Goal: Check status: Check status

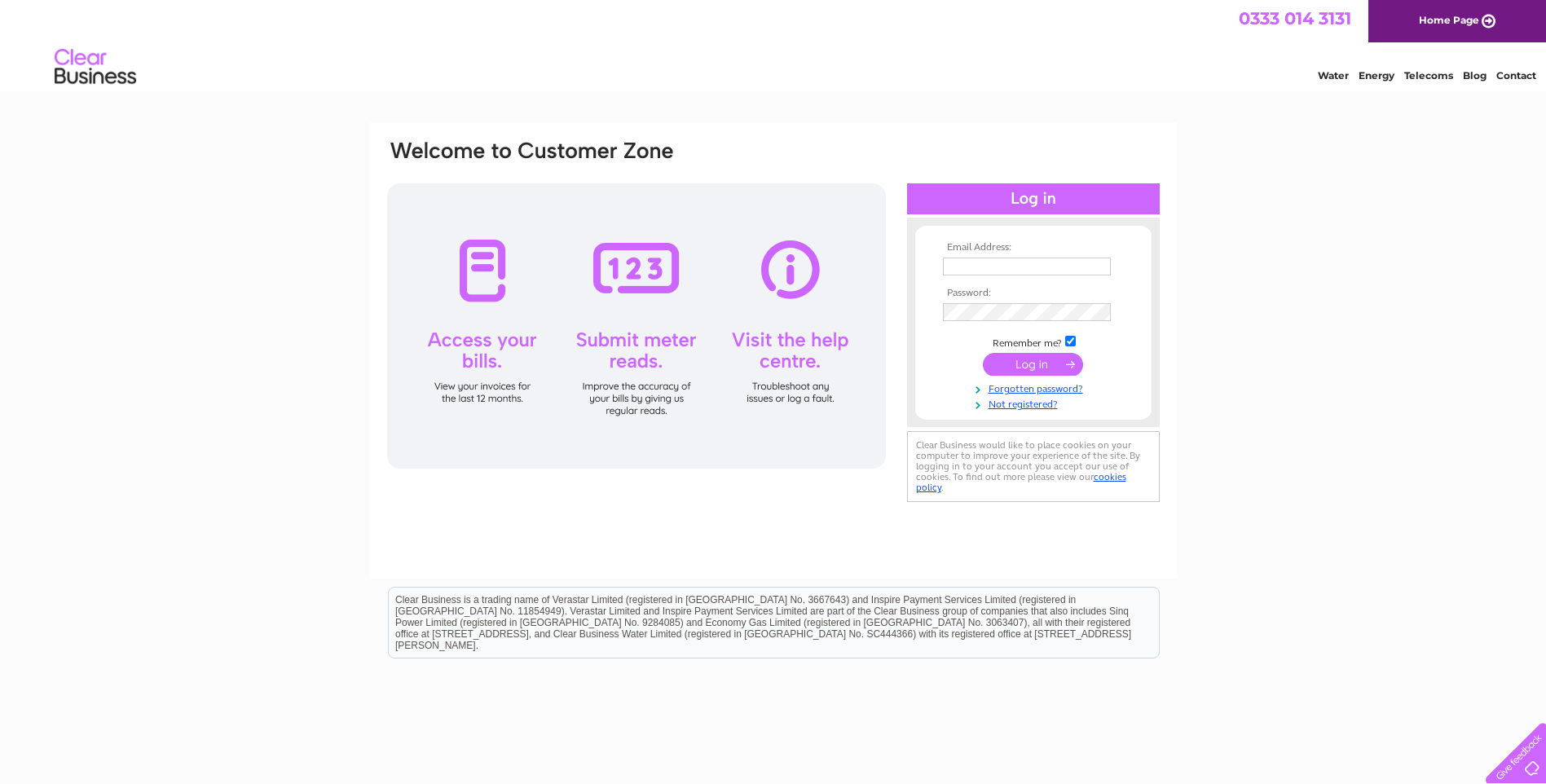
type input "lynn@bondgategallery.co.uk"
click at [1038, 360] on input "submit" at bounding box center [1033, 364] width 100 height 23
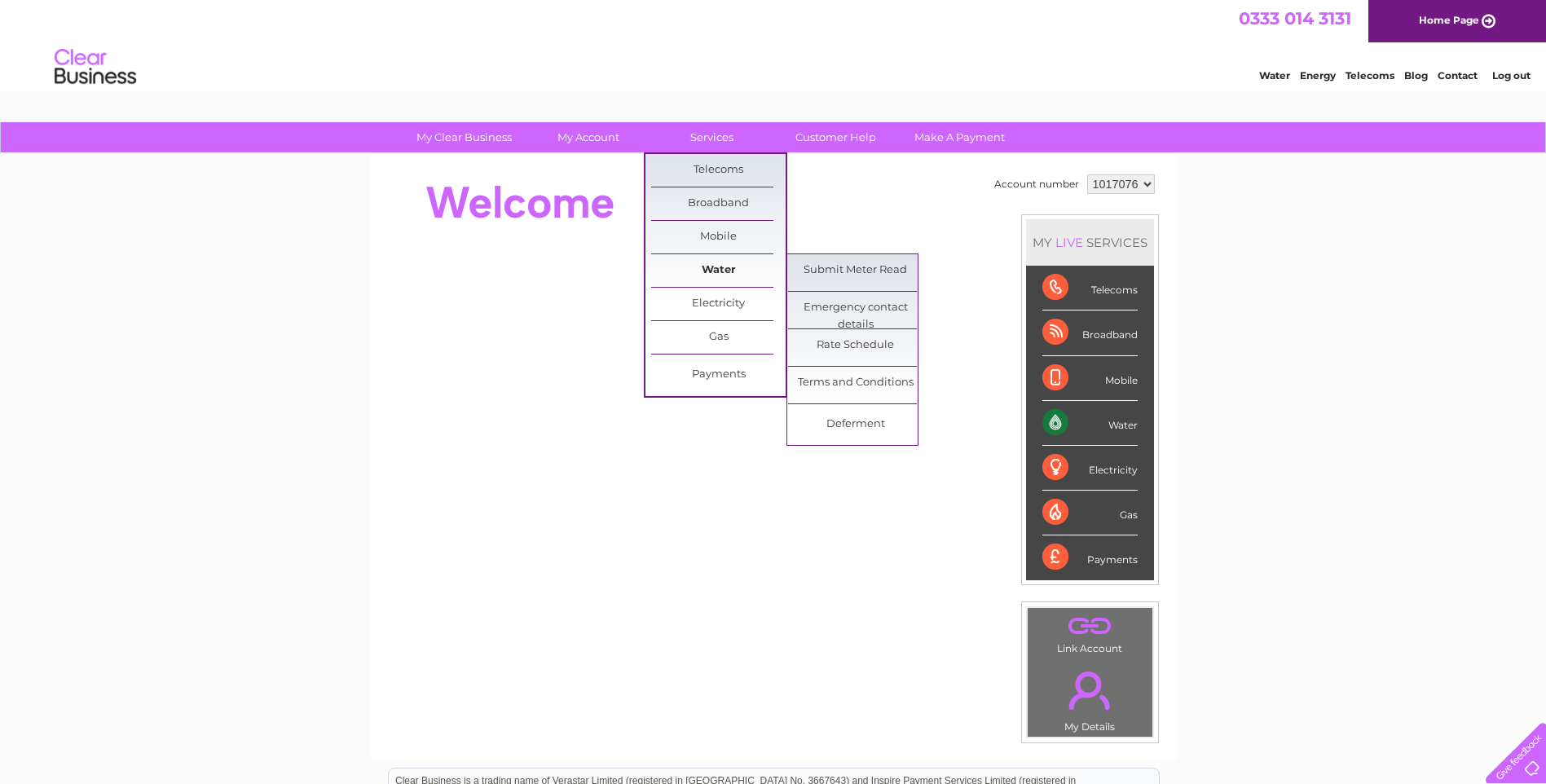
click at [721, 266] on link "Water" at bounding box center [717, 270] width 135 height 32
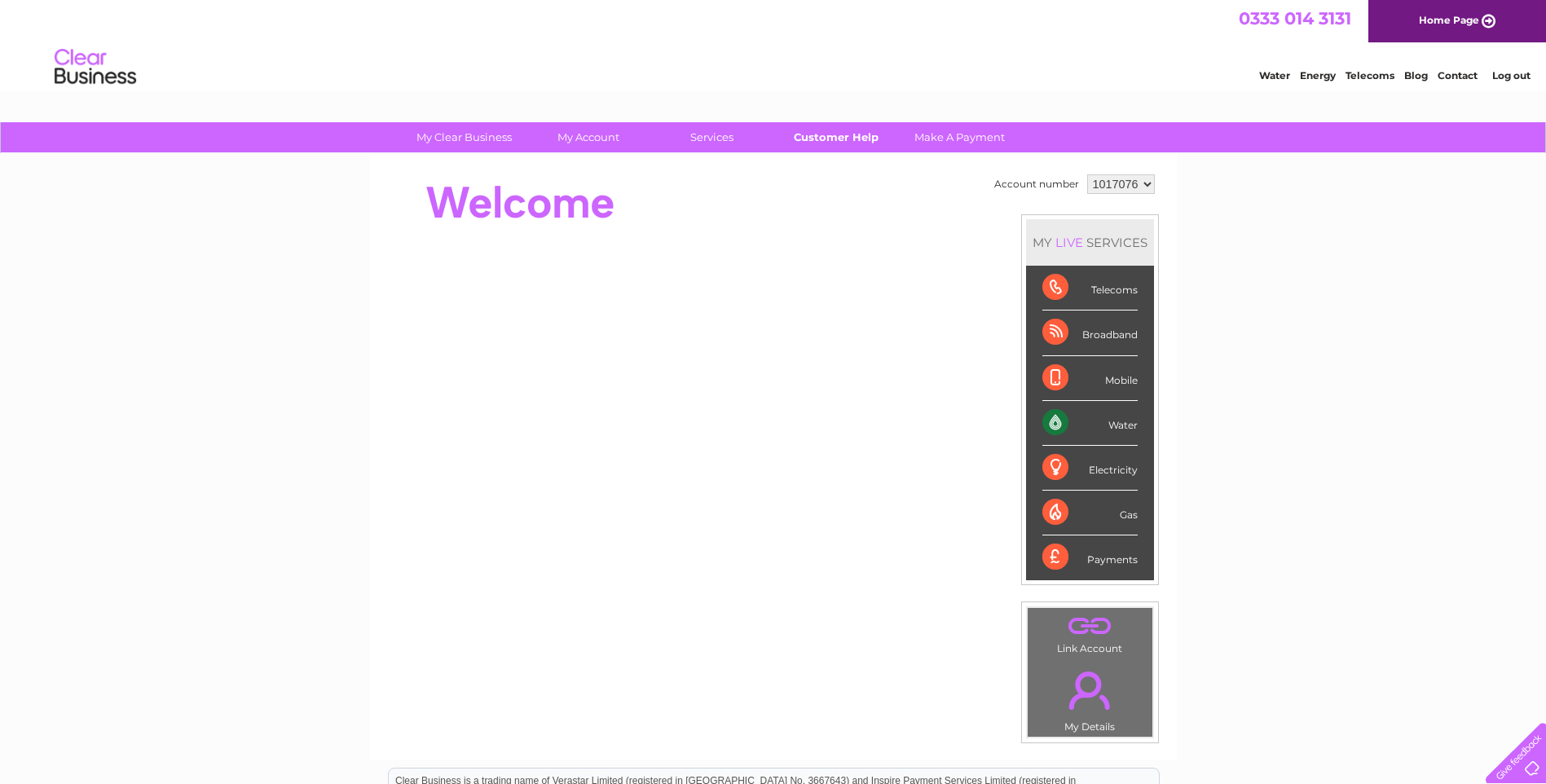
click at [859, 130] on link "Customer Help" at bounding box center [835, 137] width 135 height 30
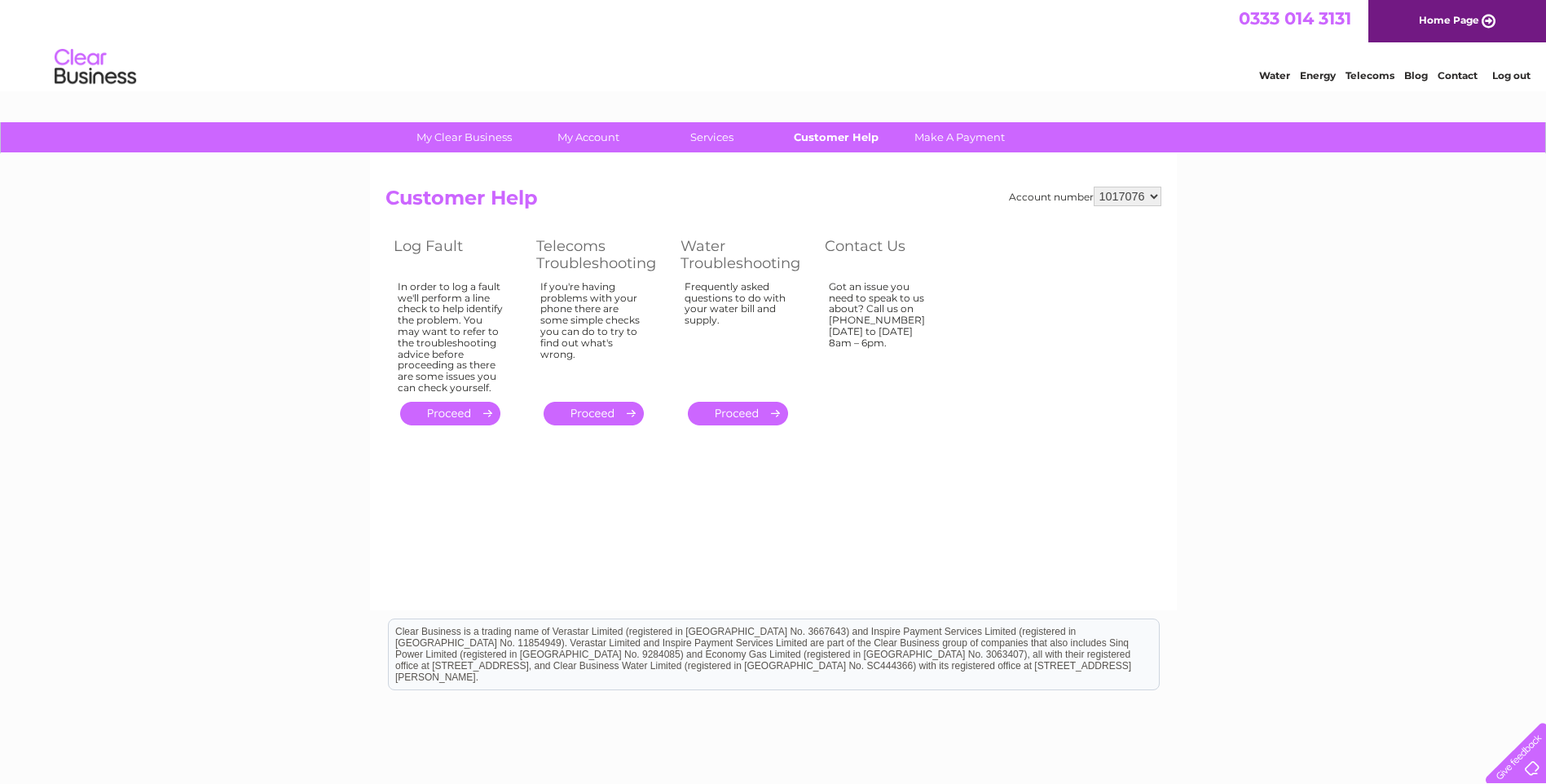
click at [844, 136] on link "Customer Help" at bounding box center [835, 137] width 135 height 30
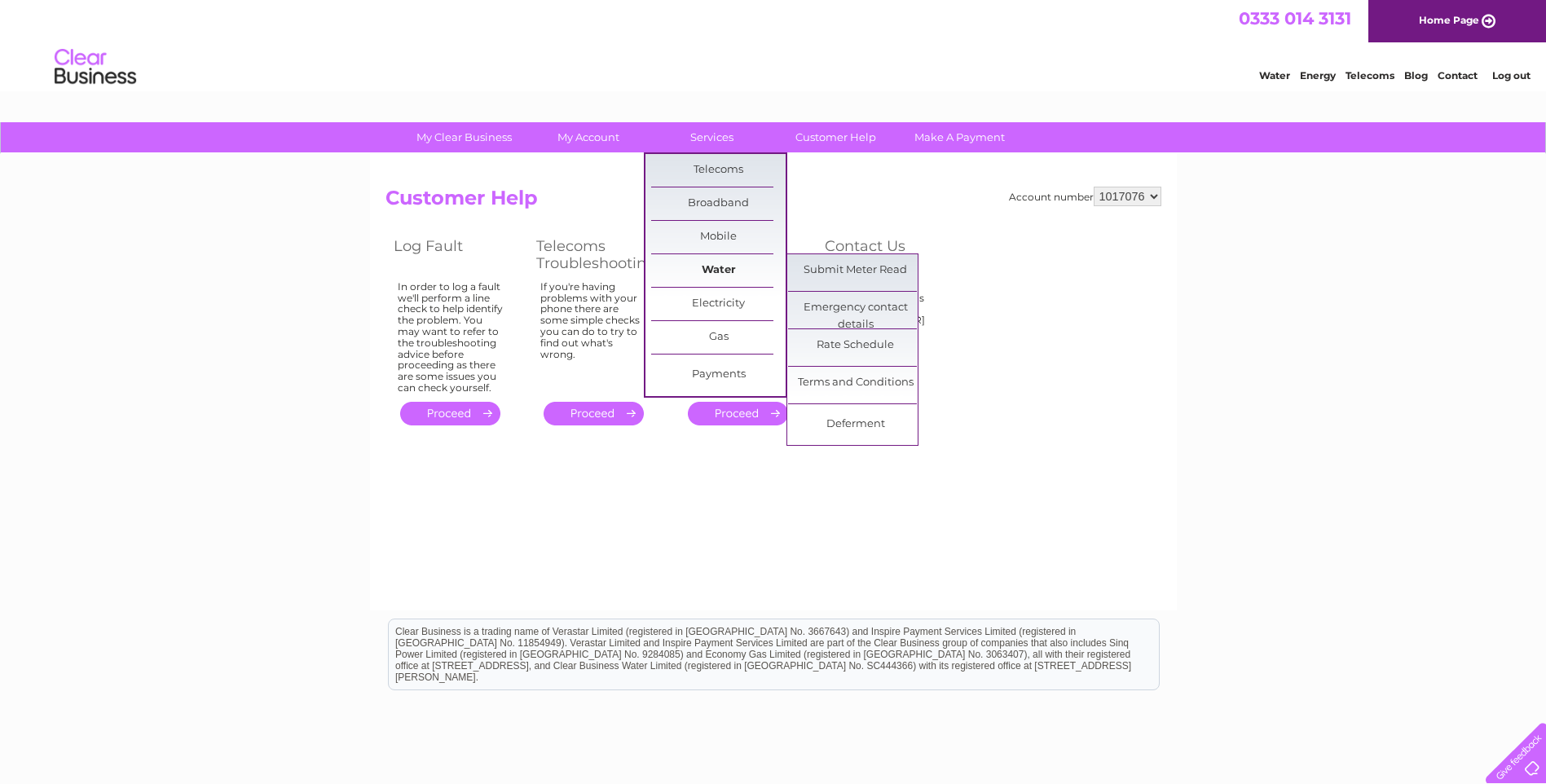
click at [717, 266] on link "Water" at bounding box center [717, 270] width 135 height 32
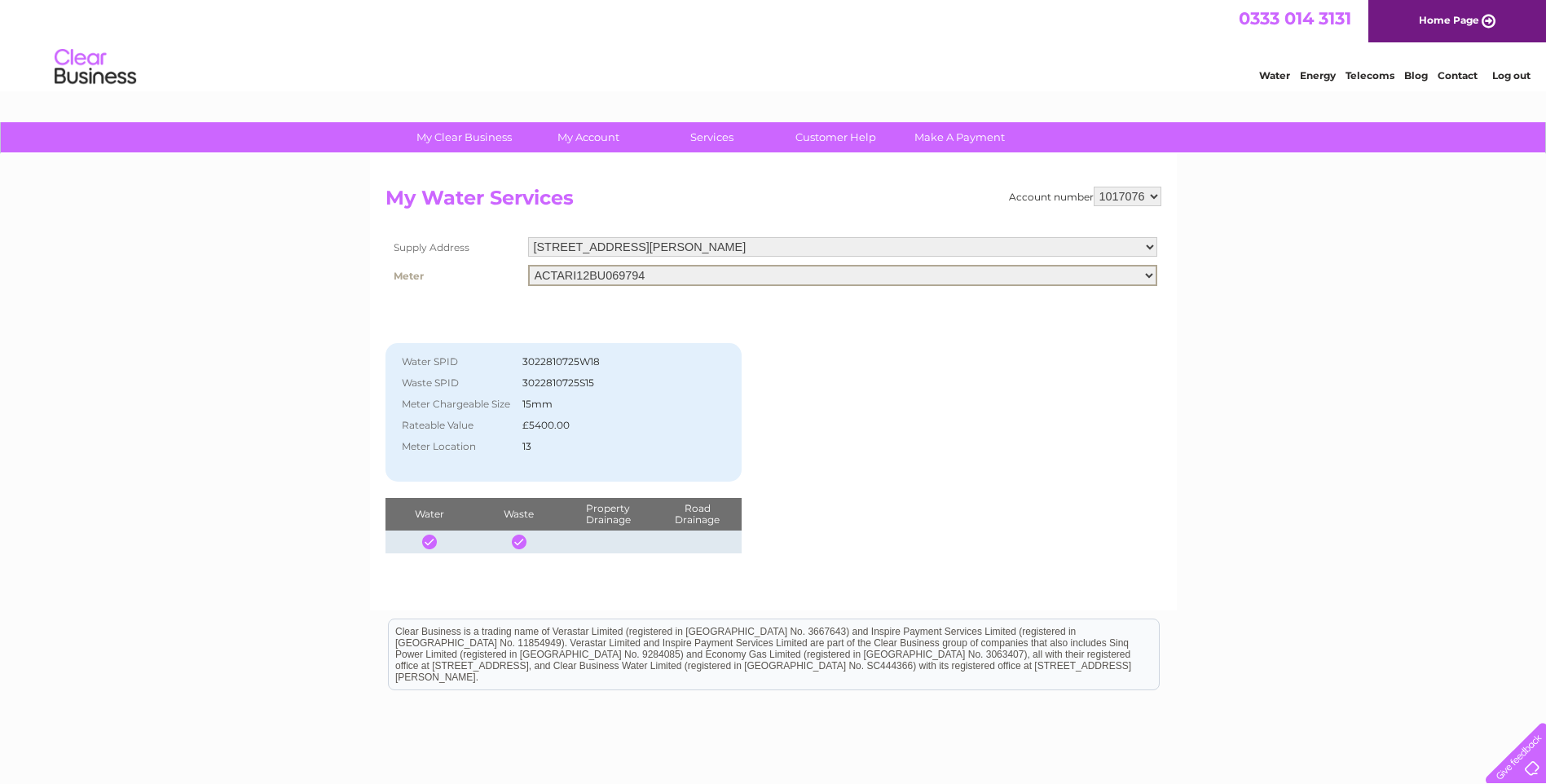
click at [769, 274] on select "ACTARI12BU069794" at bounding box center [842, 275] width 629 height 22
click at [828, 357] on div "Account number 1017076 2026933 My Water Services Supply Address [STREET_ADDRESS…" at bounding box center [773, 369] width 775 height 366
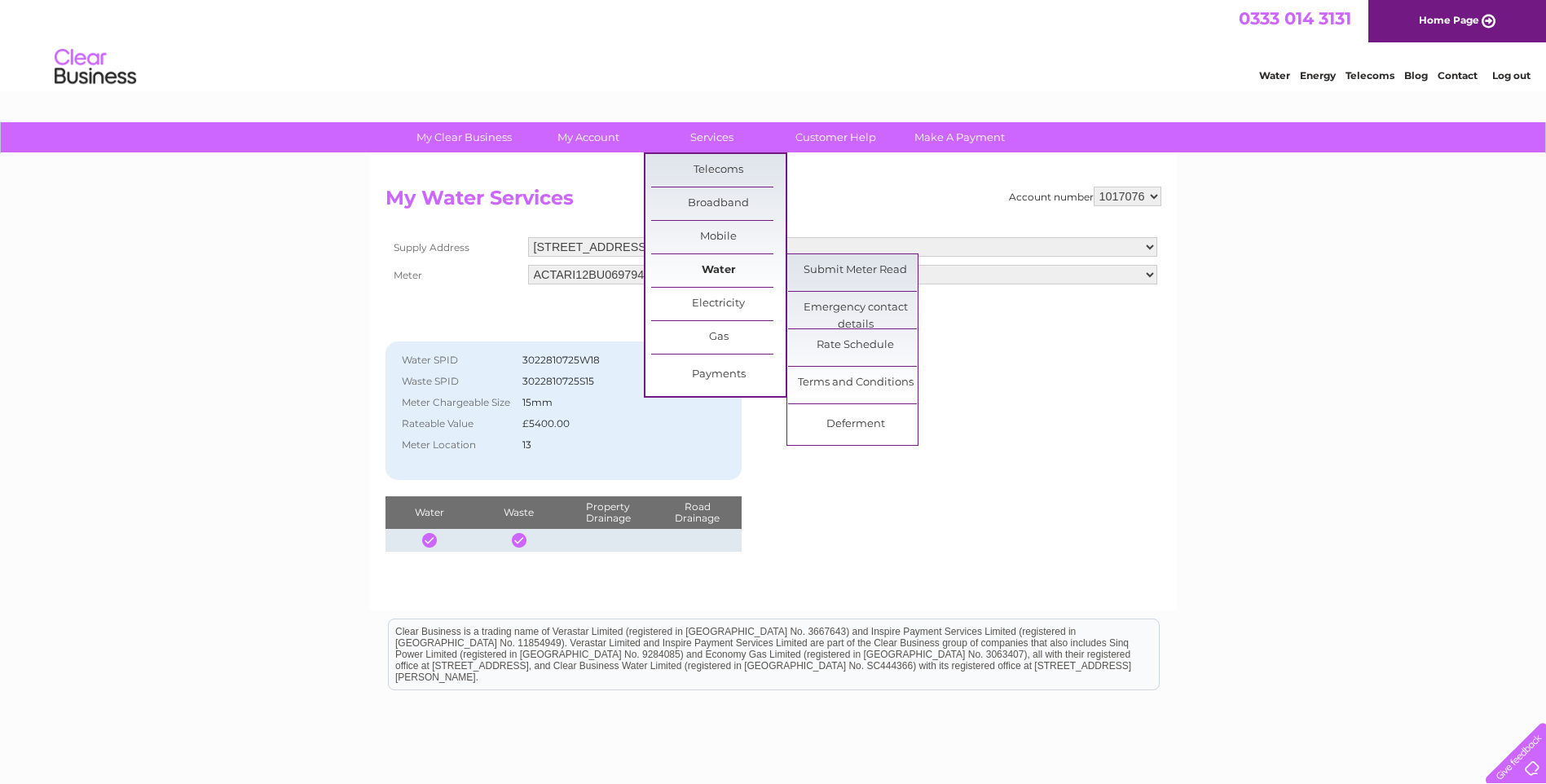
click at [711, 269] on link "Water" at bounding box center [717, 270] width 135 height 32
